Goal: Transaction & Acquisition: Purchase product/service

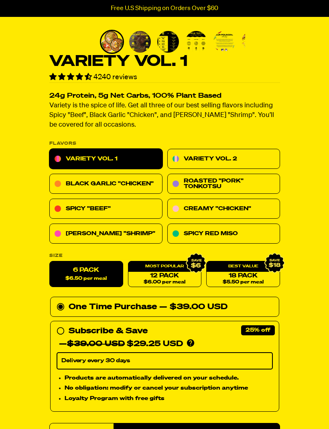
scroll to position [190, 0]
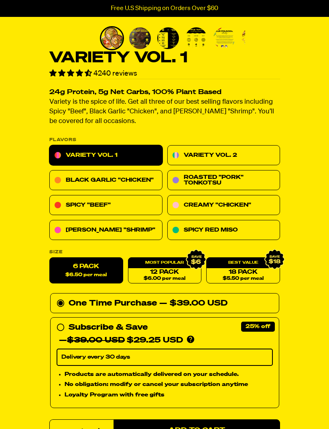
click at [64, 207] on link "Spicy "Beef"" at bounding box center [105, 205] width 113 height 20
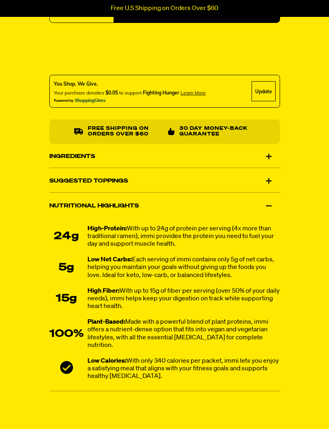
scroll to position [582, 0]
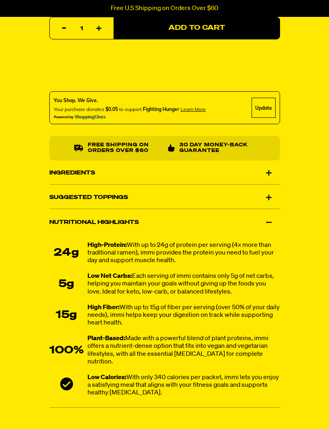
click at [71, 194] on div "Suggested Toppings" at bounding box center [164, 197] width 231 height 23
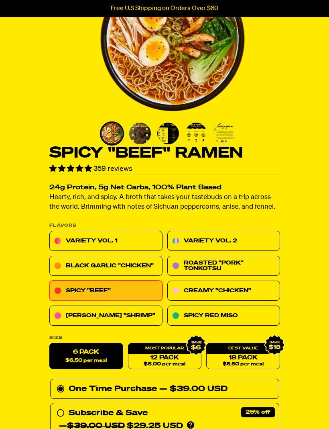
scroll to position [107, 0]
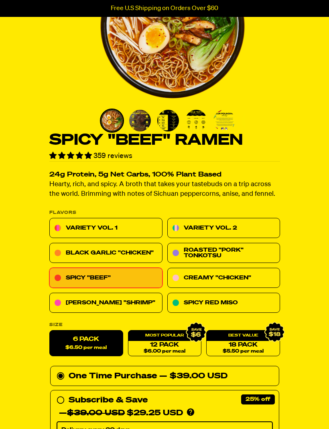
click at [71, 228] on link "Variety Vol. 1" at bounding box center [105, 228] width 113 height 20
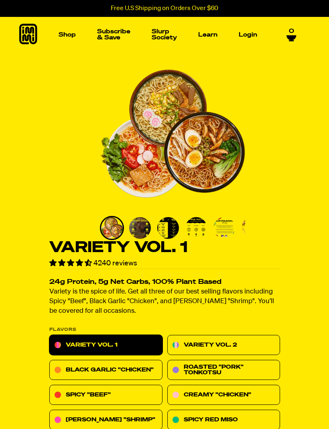
click at [209, 344] on link "Variety Vol. 2" at bounding box center [223, 345] width 113 height 20
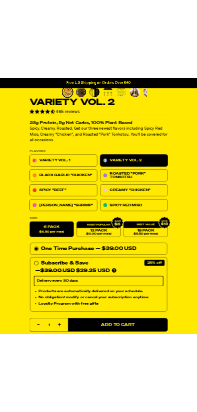
scroll to position [322, 0]
